Goal: Task Accomplishment & Management: Manage account settings

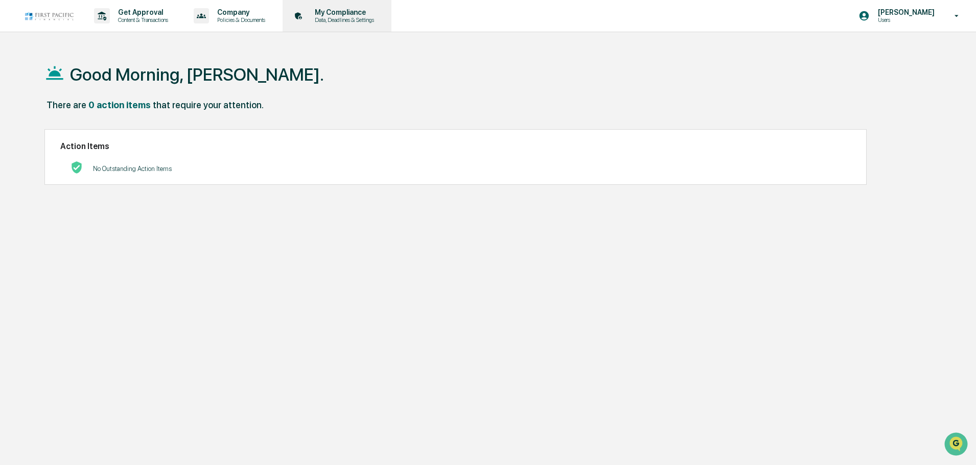
click at [327, 12] on p "My Compliance" at bounding box center [342, 12] width 73 height 8
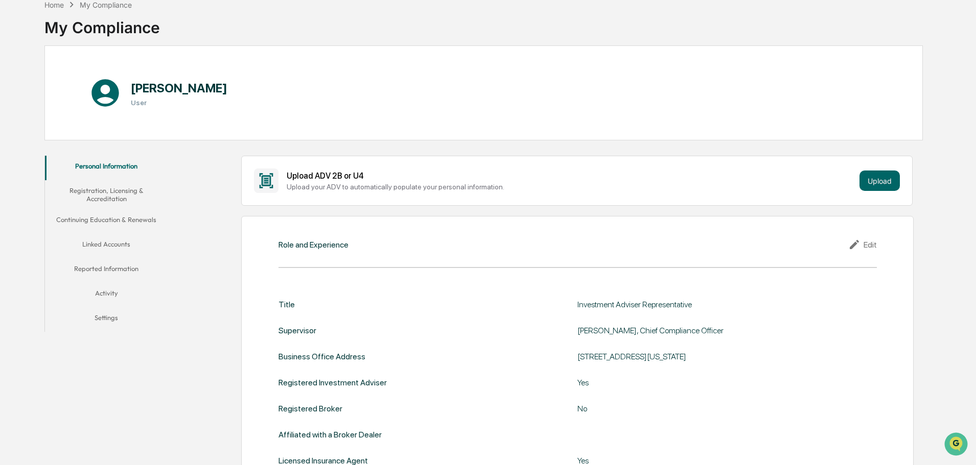
scroll to position [102, 0]
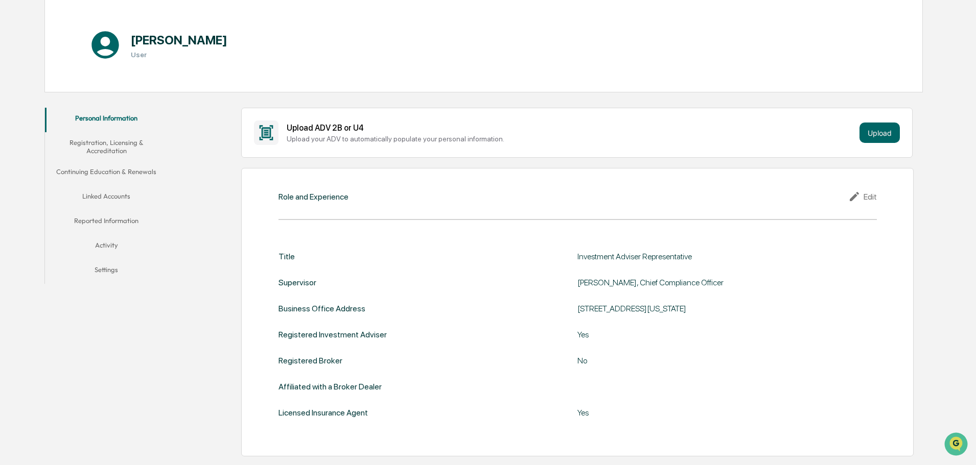
click at [99, 145] on button "Registration, Licensing & Accreditation" at bounding box center [106, 146] width 123 height 29
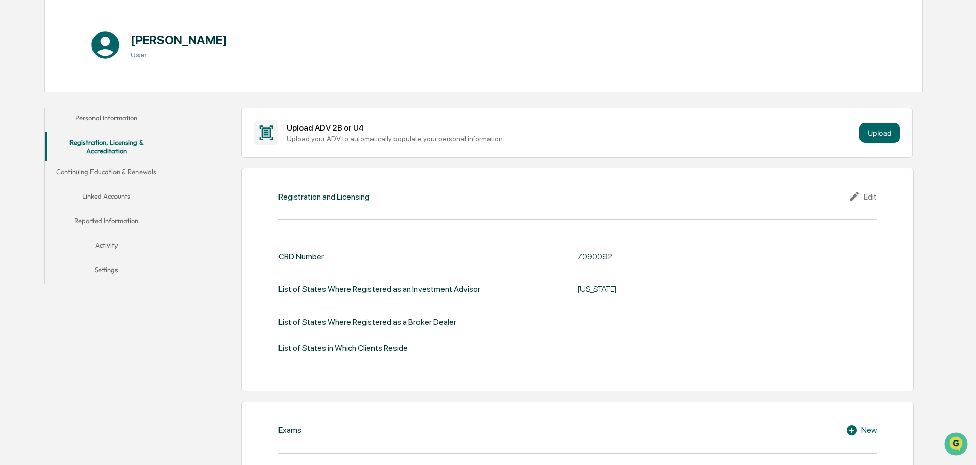
click at [588, 253] on div "7090092" at bounding box center [704, 257] width 255 height 10
copy div "7090092"
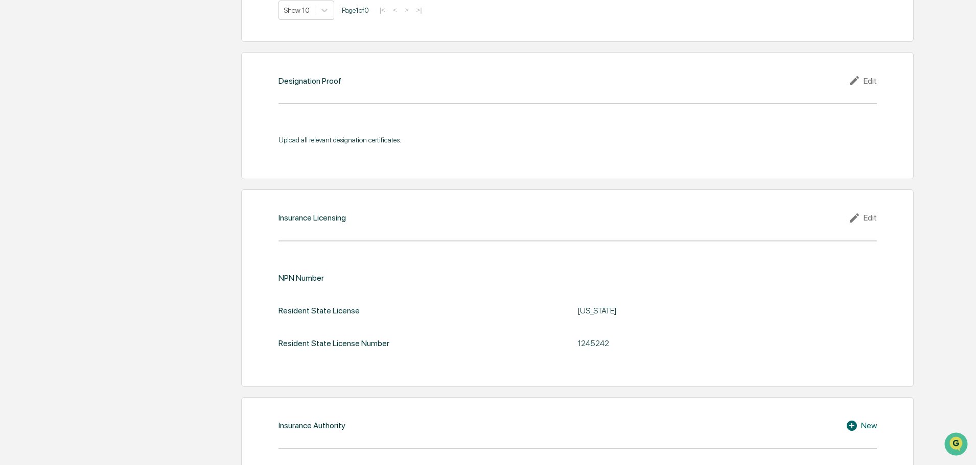
scroll to position [912, 0]
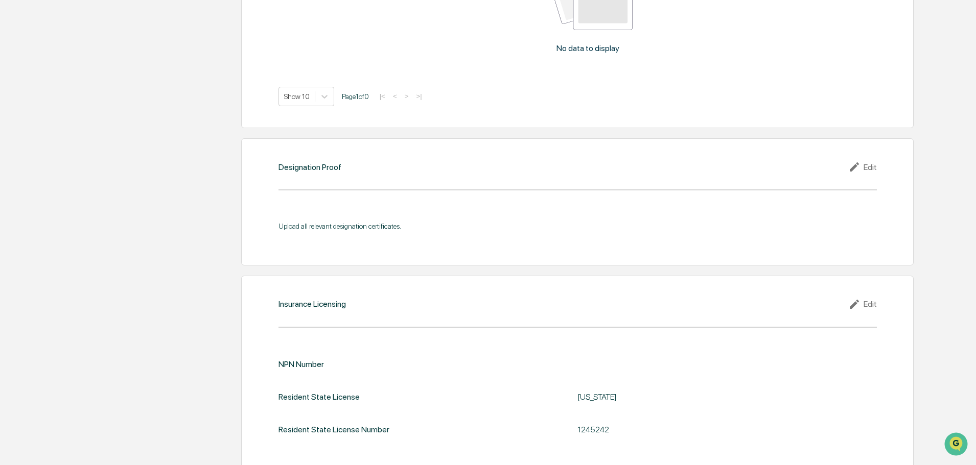
click at [866, 166] on div "Edit" at bounding box center [862, 167] width 29 height 12
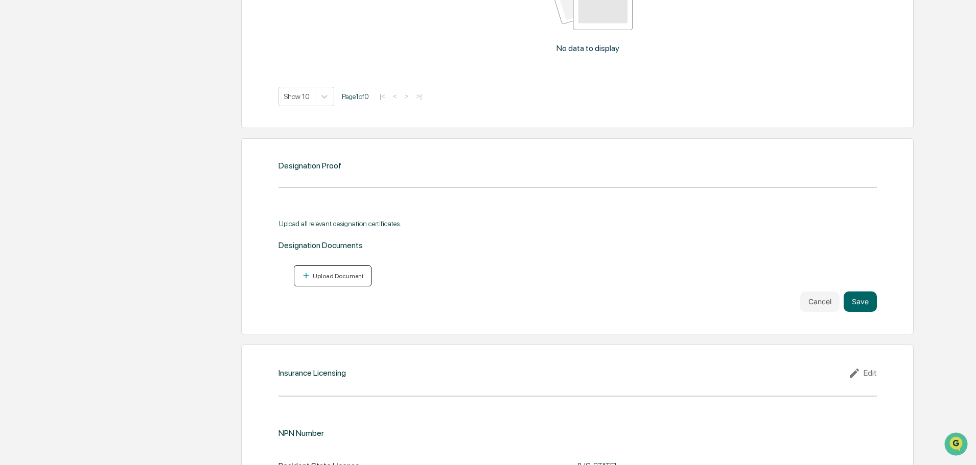
click at [320, 275] on div "Upload Document" at bounding box center [337, 276] width 53 height 7
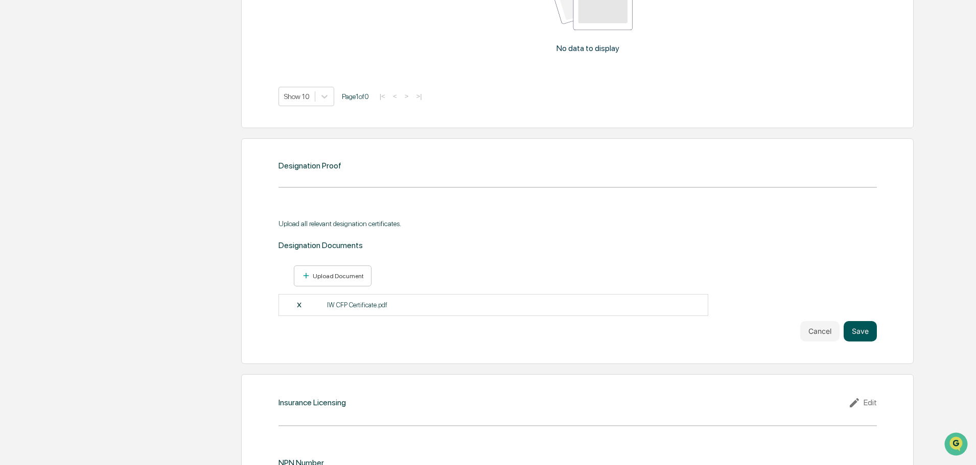
click at [857, 335] on button "Save" at bounding box center [859, 331] width 33 height 20
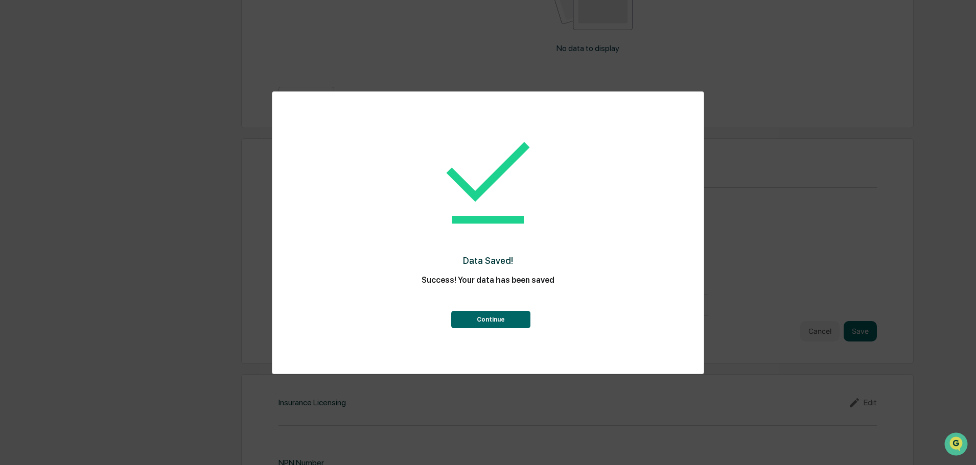
click at [489, 318] on button "Continue" at bounding box center [490, 319] width 79 height 17
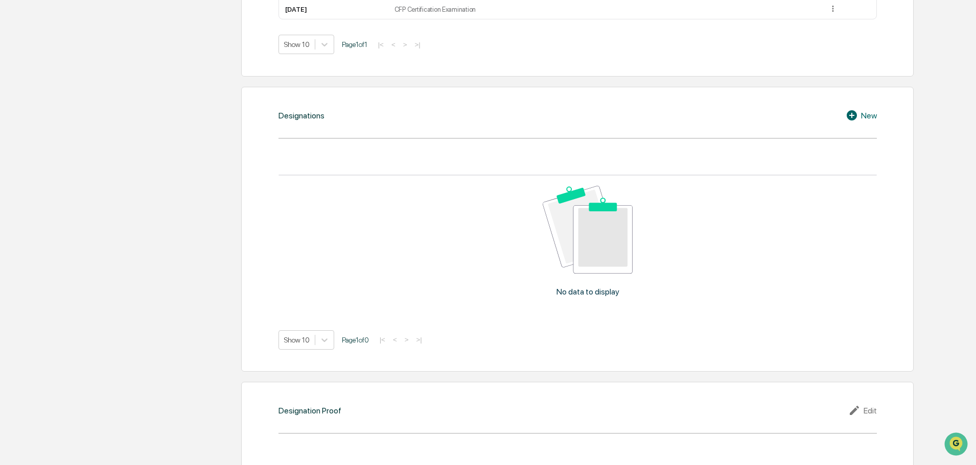
scroll to position [660, 0]
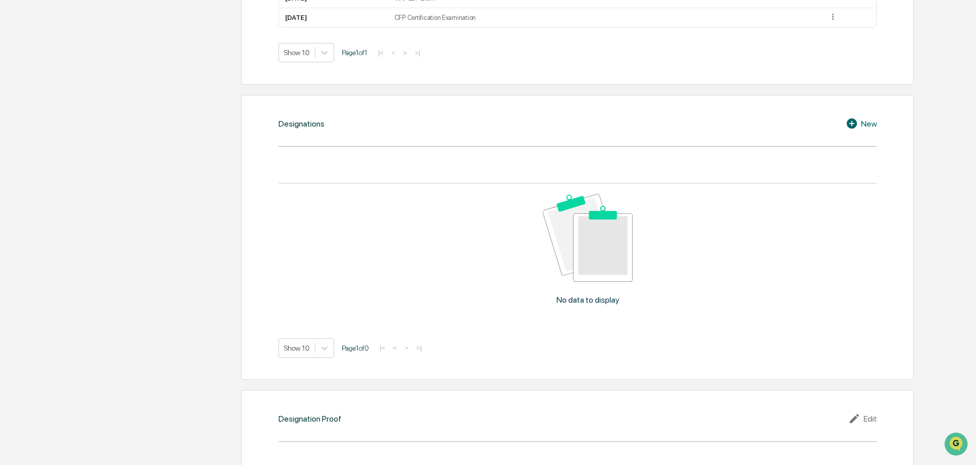
click at [862, 125] on div "New" at bounding box center [860, 123] width 31 height 12
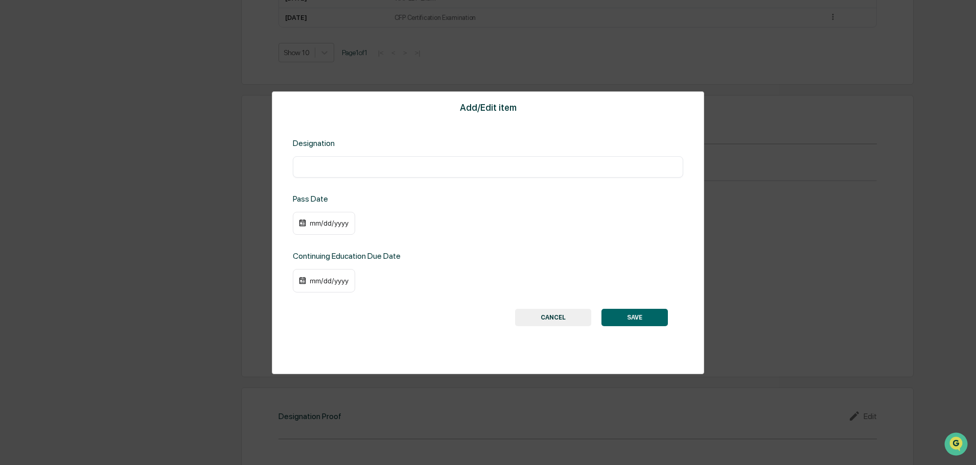
click at [377, 173] on div "​" at bounding box center [488, 166] width 390 height 21
click at [375, 168] on input "text" at bounding box center [487, 167] width 375 height 10
type input "**********"
click at [318, 228] on div "mm/dd/yyyy" at bounding box center [324, 223] width 62 height 23
click at [319, 226] on div "mm/dd/yyyy" at bounding box center [329, 223] width 41 height 8
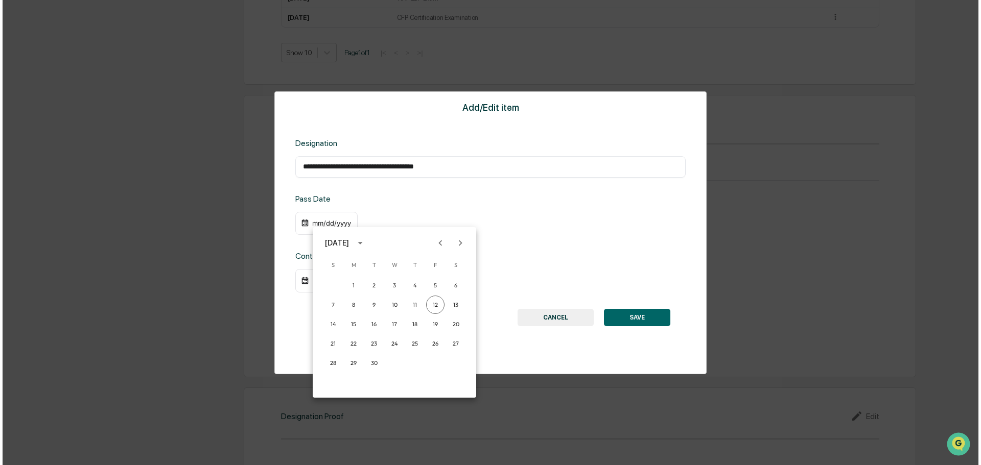
scroll to position [661, 0]
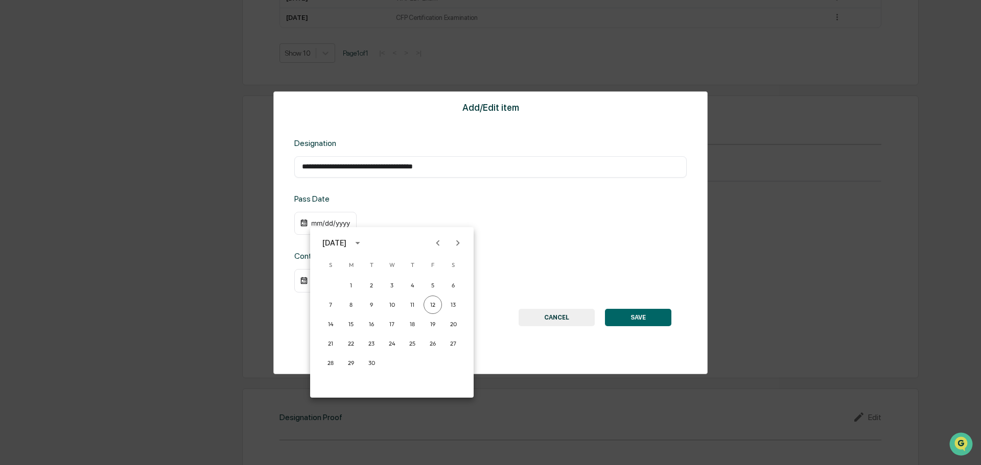
click at [440, 243] on icon "Previous month" at bounding box center [437, 243] width 11 height 11
click at [392, 326] on button "13" at bounding box center [392, 324] width 18 height 18
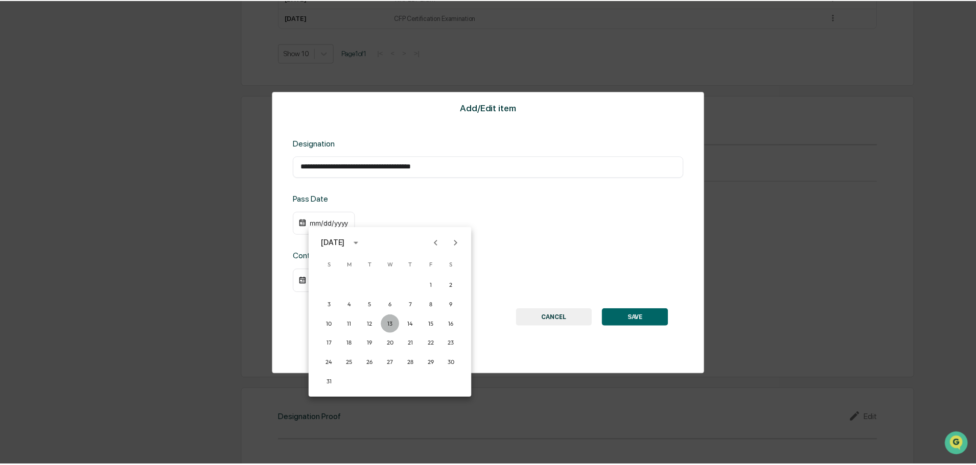
scroll to position [660, 0]
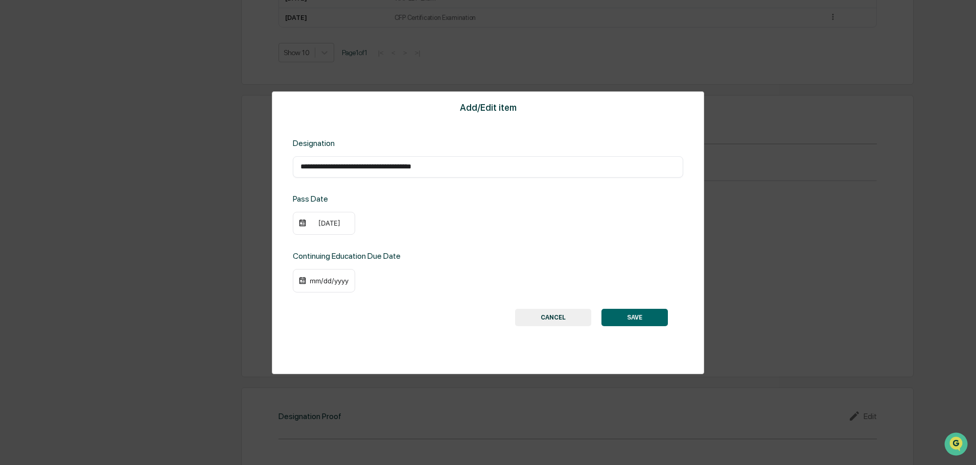
click at [315, 284] on div "mm/dd/yyyy" at bounding box center [329, 281] width 41 height 8
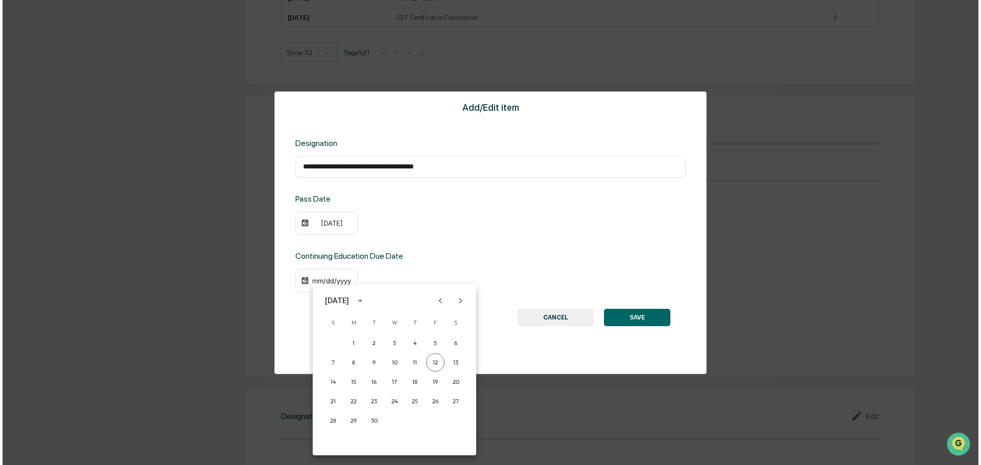
scroll to position [661, 0]
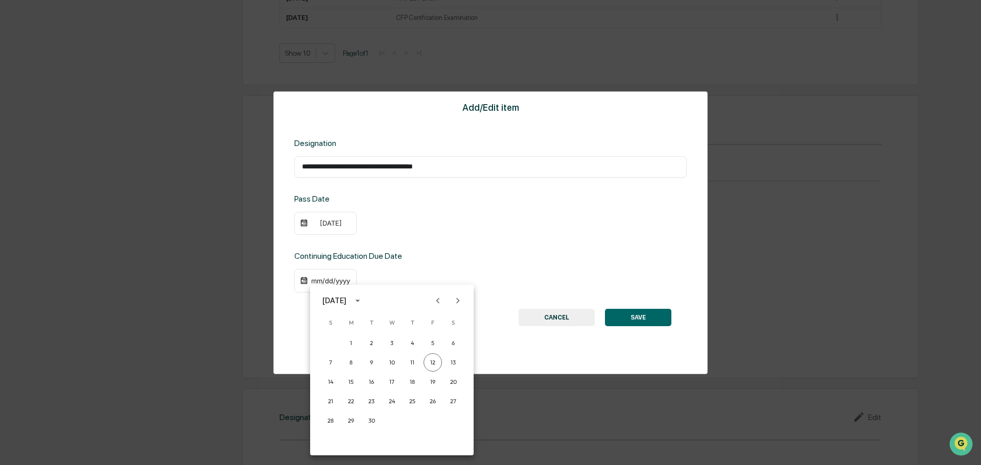
click at [363, 299] on icon "calendar view is open, switch to year view" at bounding box center [357, 300] width 11 height 11
click at [332, 411] on button "2026" at bounding box center [338, 408] width 37 height 18
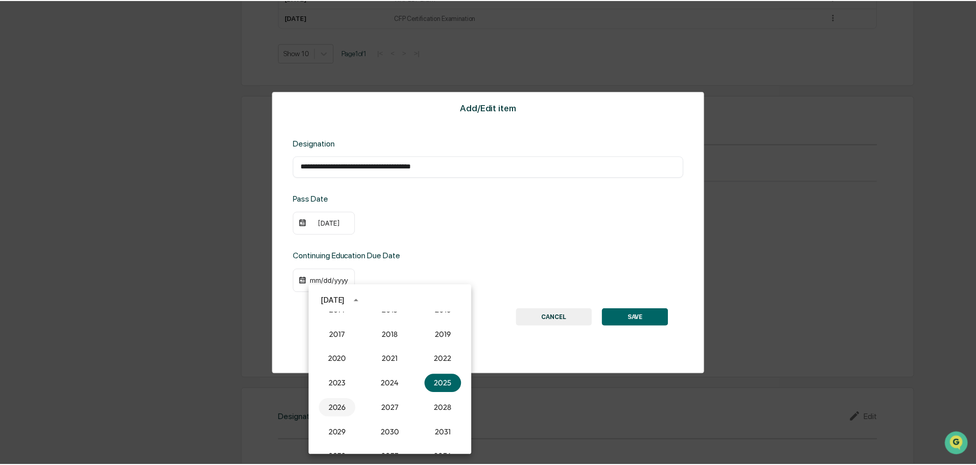
scroll to position [660, 0]
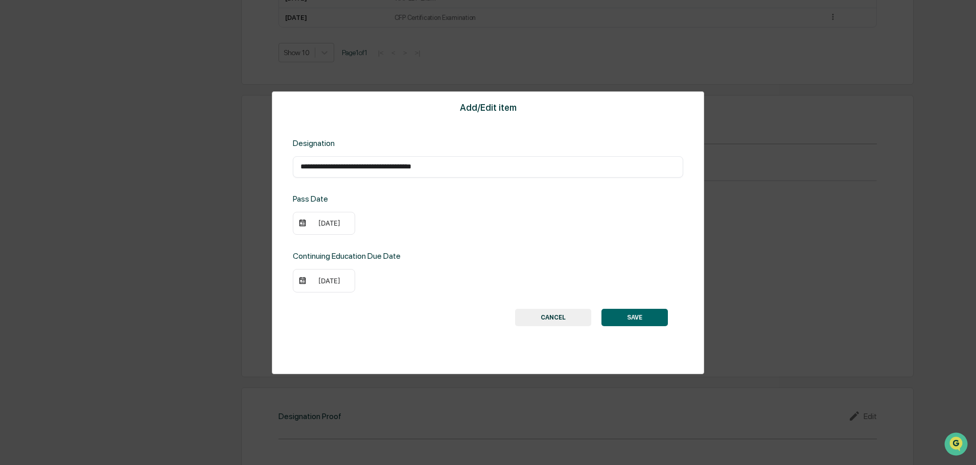
click at [342, 281] on div "[DATE]" at bounding box center [329, 281] width 41 height 8
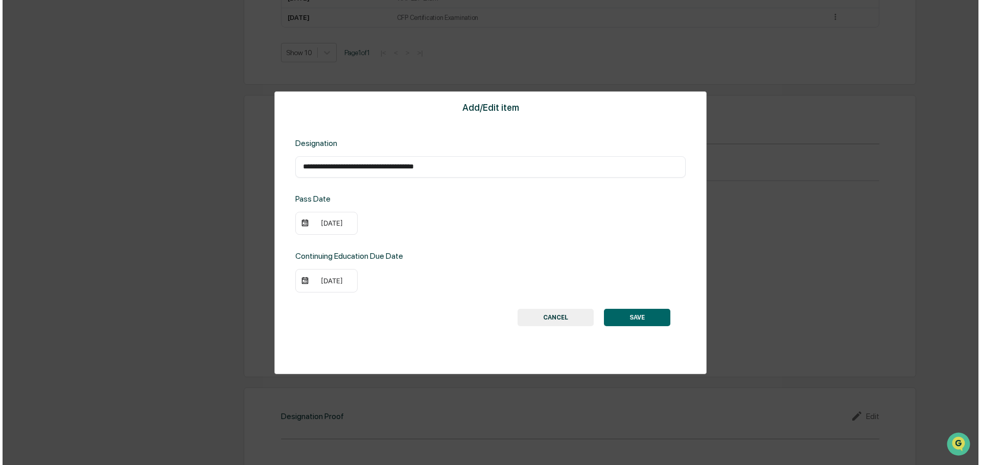
scroll to position [661, 0]
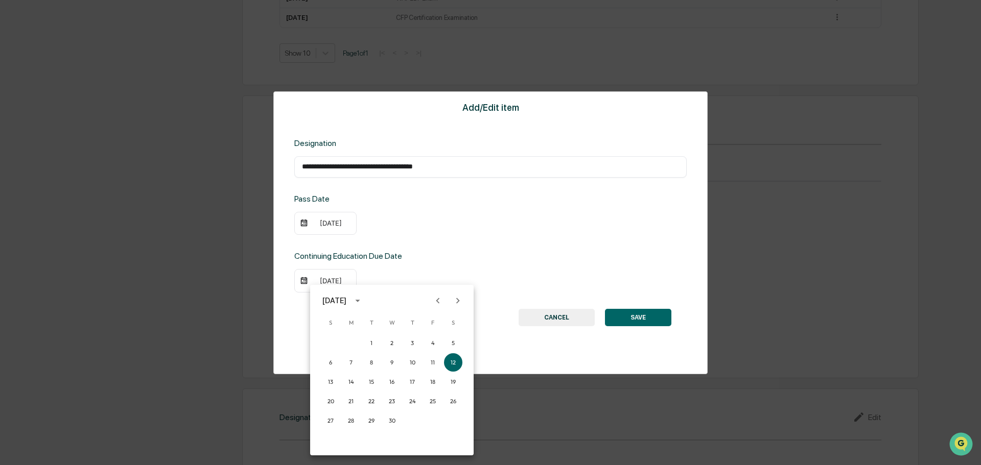
click at [457, 298] on icon "Next month" at bounding box center [457, 300] width 11 height 11
click at [350, 421] on button "30" at bounding box center [351, 421] width 18 height 18
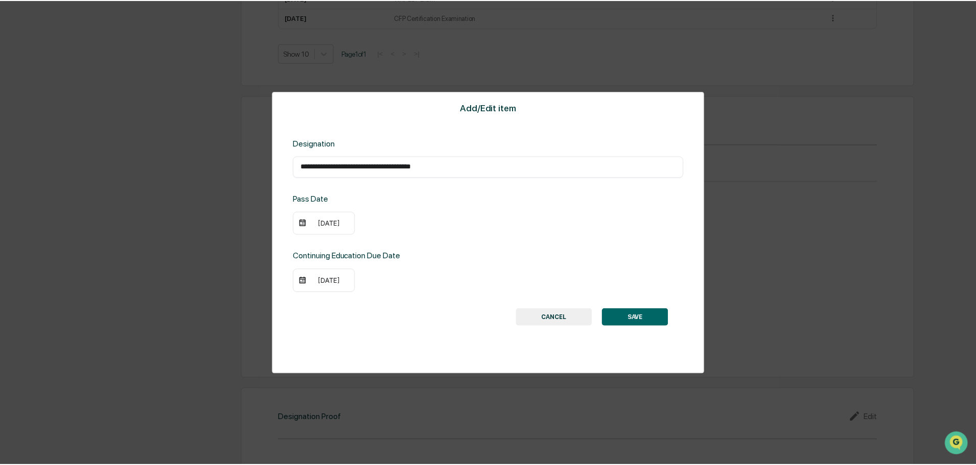
scroll to position [660, 0]
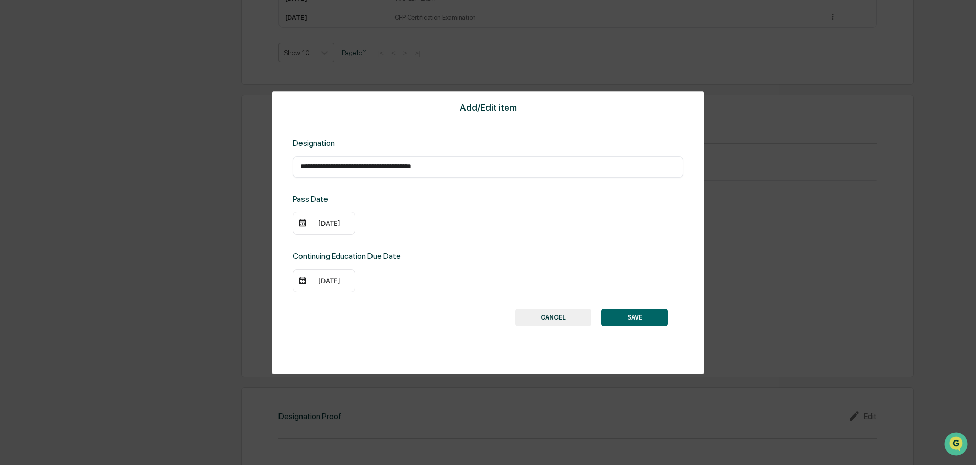
click at [649, 318] on button "SAVE" at bounding box center [634, 317] width 66 height 17
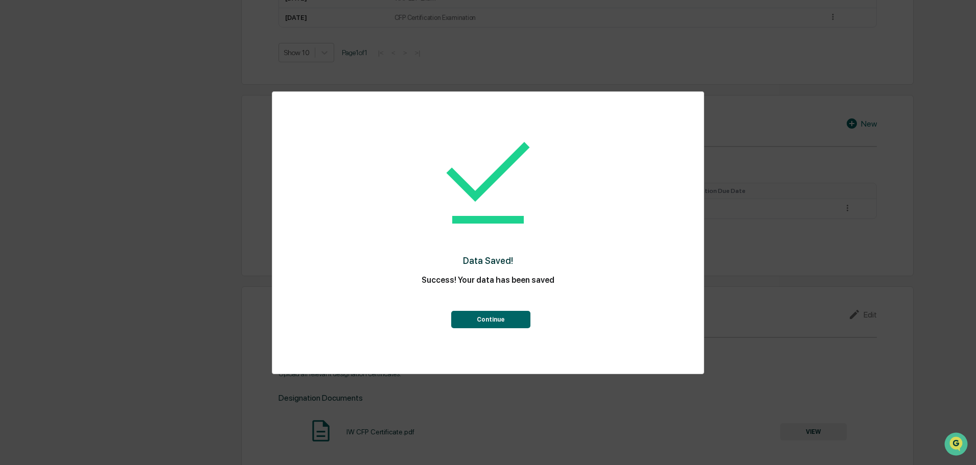
click at [492, 320] on button "Continue" at bounding box center [490, 319] width 79 height 17
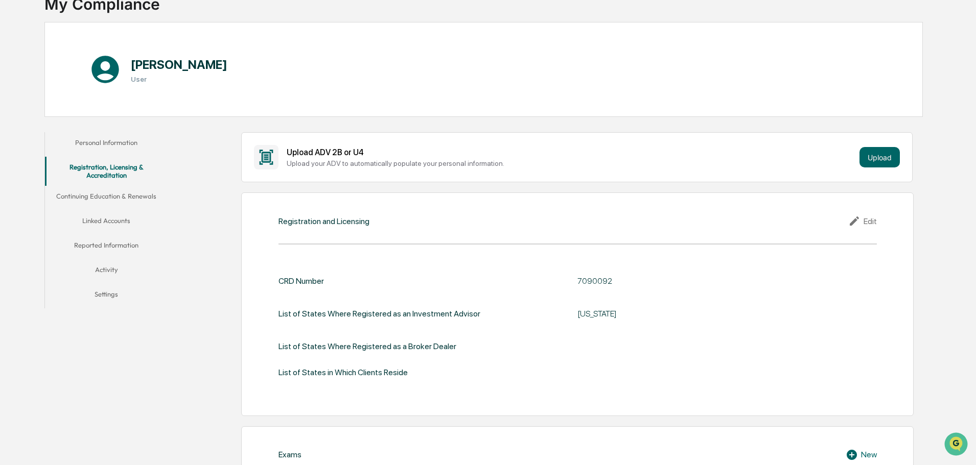
scroll to position [0, 0]
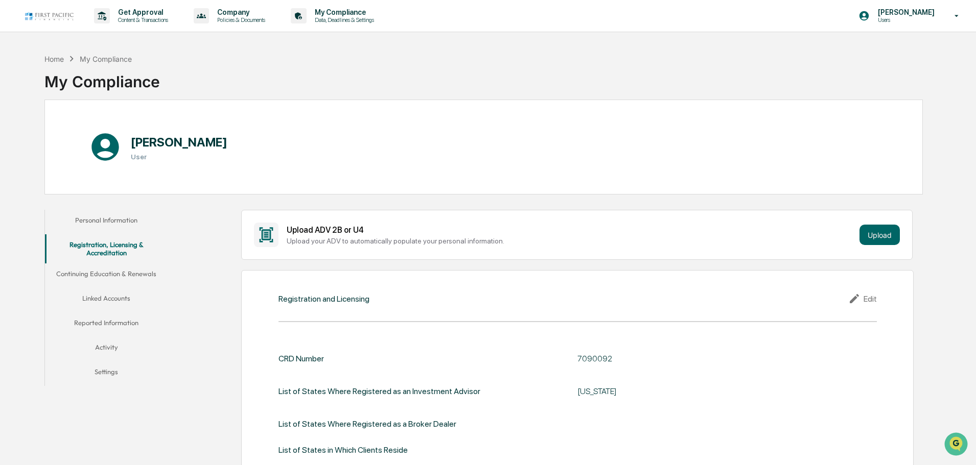
click at [109, 297] on button "Linked Accounts" at bounding box center [106, 300] width 123 height 25
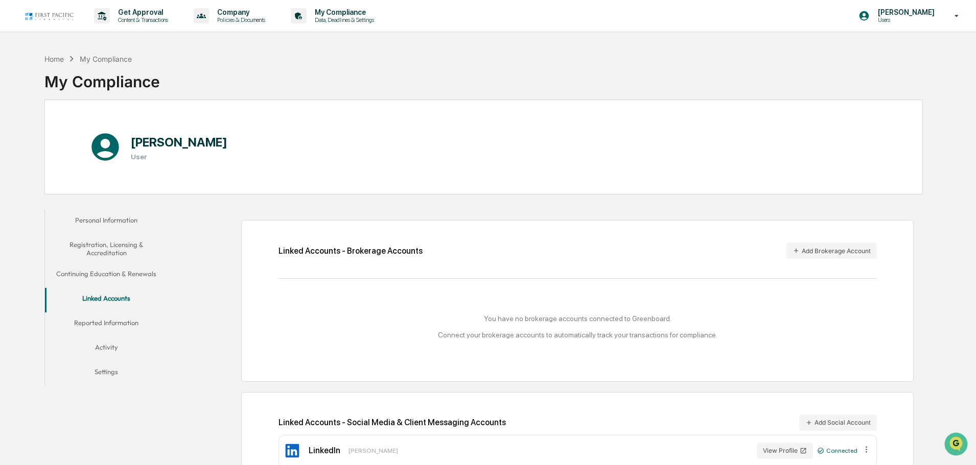
click at [107, 218] on button "Personal Information" at bounding box center [106, 222] width 123 height 25
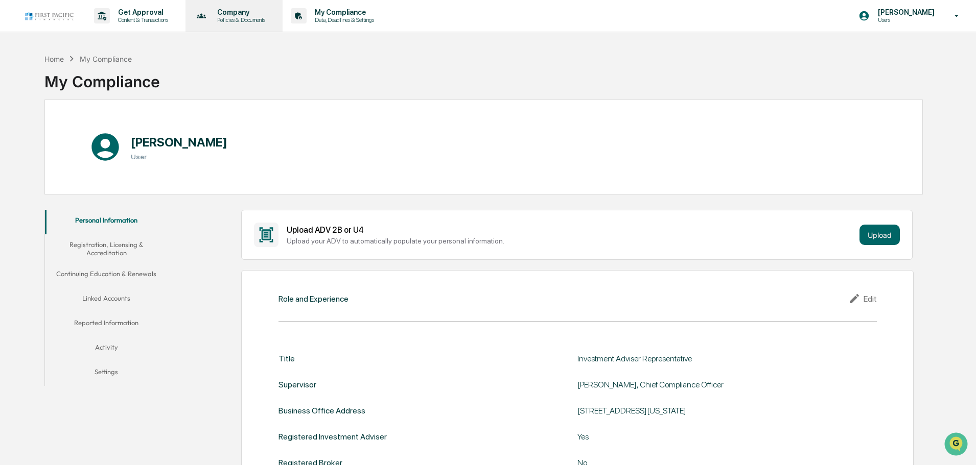
click at [247, 13] on p "Company" at bounding box center [239, 12] width 61 height 8
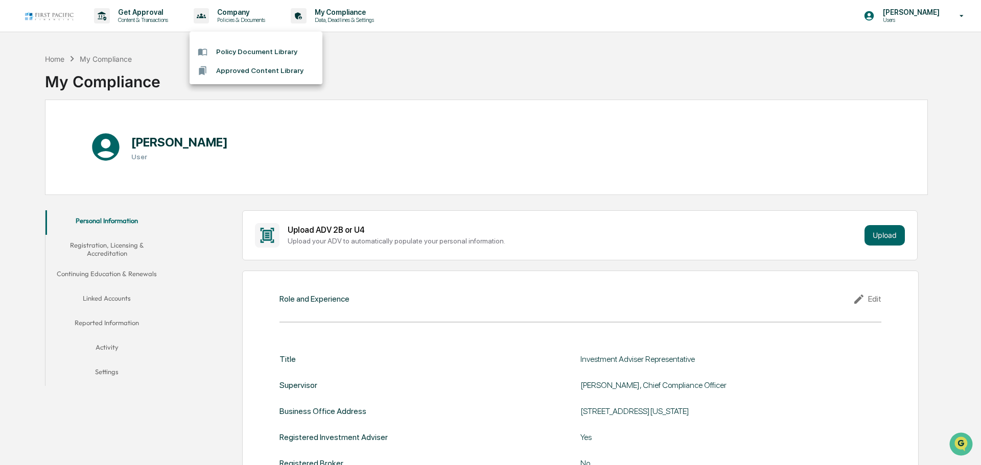
click at [230, 50] on li "Policy Document Library" at bounding box center [256, 51] width 133 height 19
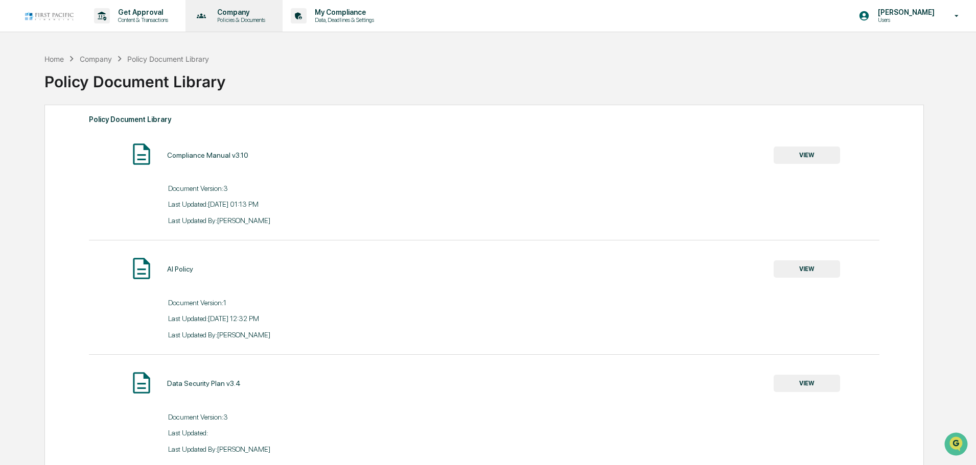
click at [233, 22] on p "Policies & Documents" at bounding box center [239, 19] width 61 height 7
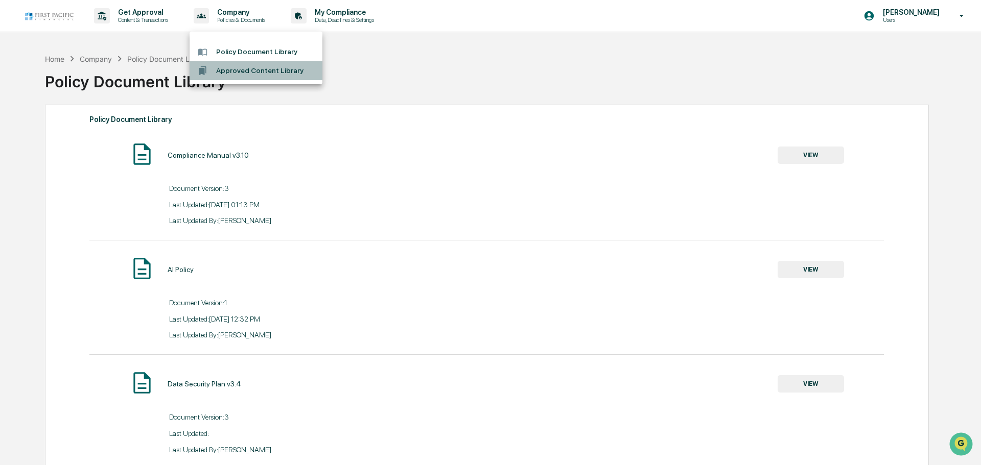
click at [225, 70] on li "Approved Content Library" at bounding box center [256, 70] width 133 height 19
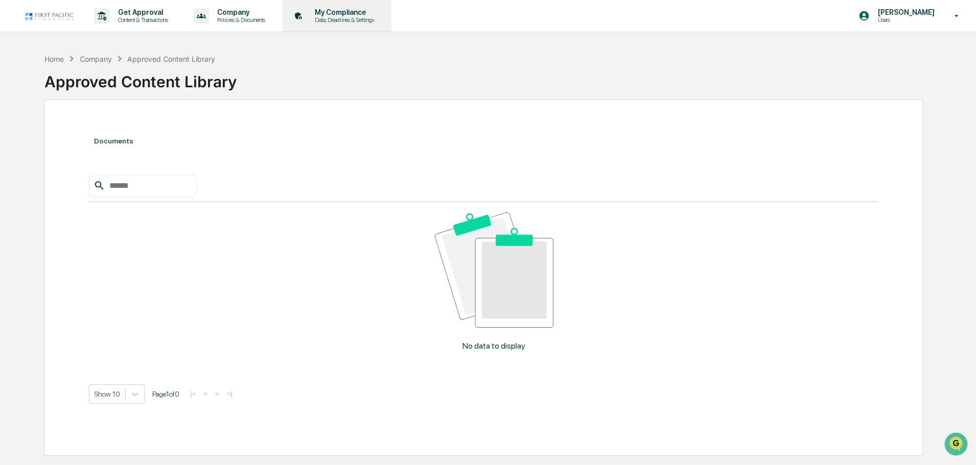
click at [348, 16] on p "My Compliance" at bounding box center [342, 12] width 73 height 8
